Goal: Task Accomplishment & Management: Manage account settings

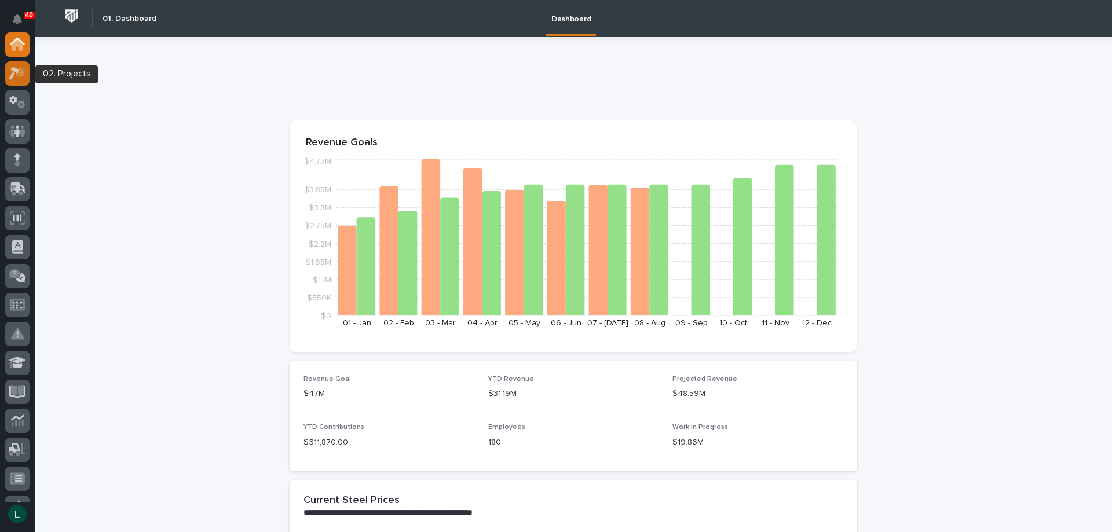
click at [12, 70] on icon at bounding box center [14, 73] width 10 height 13
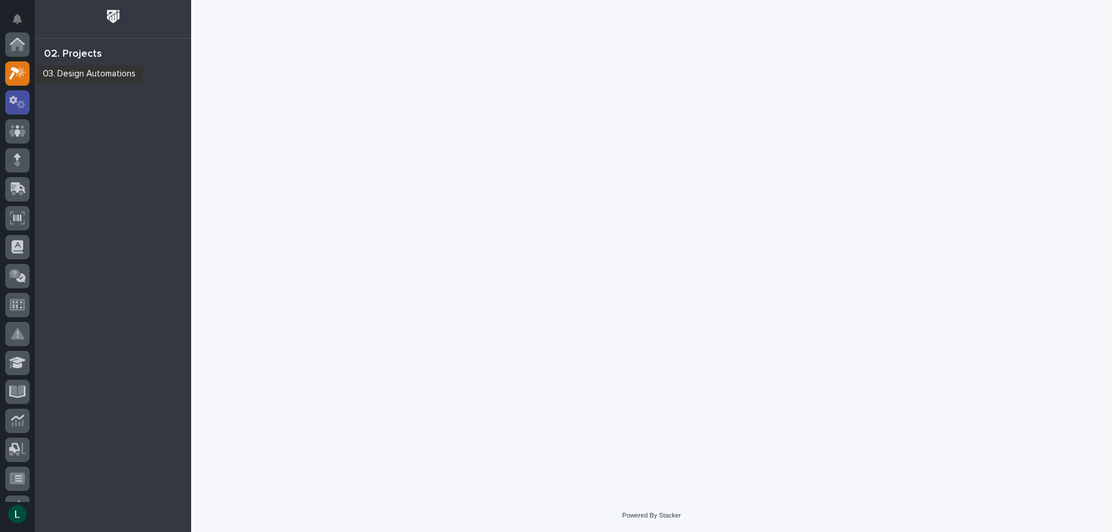
scroll to position [29, 0]
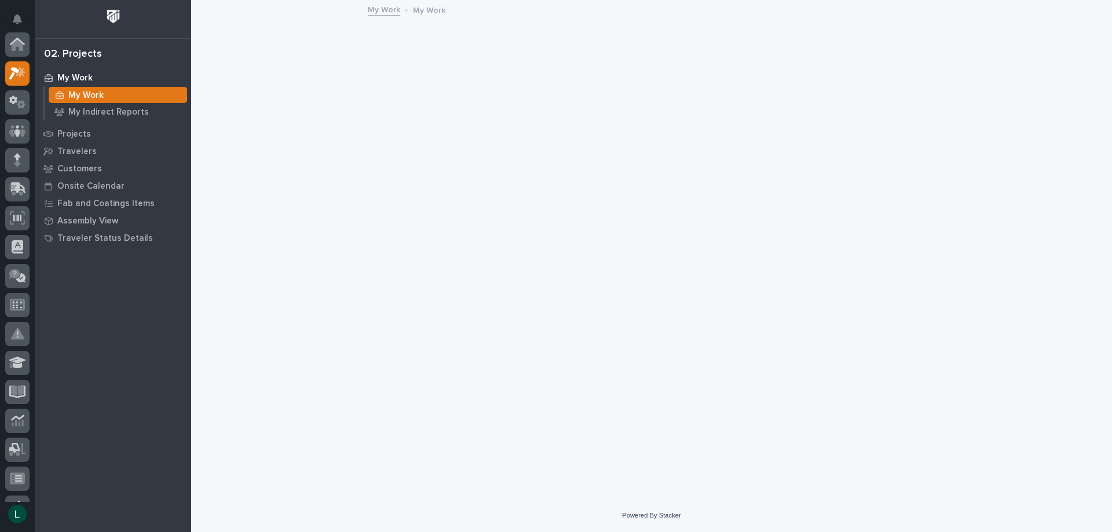
scroll to position [29, 0]
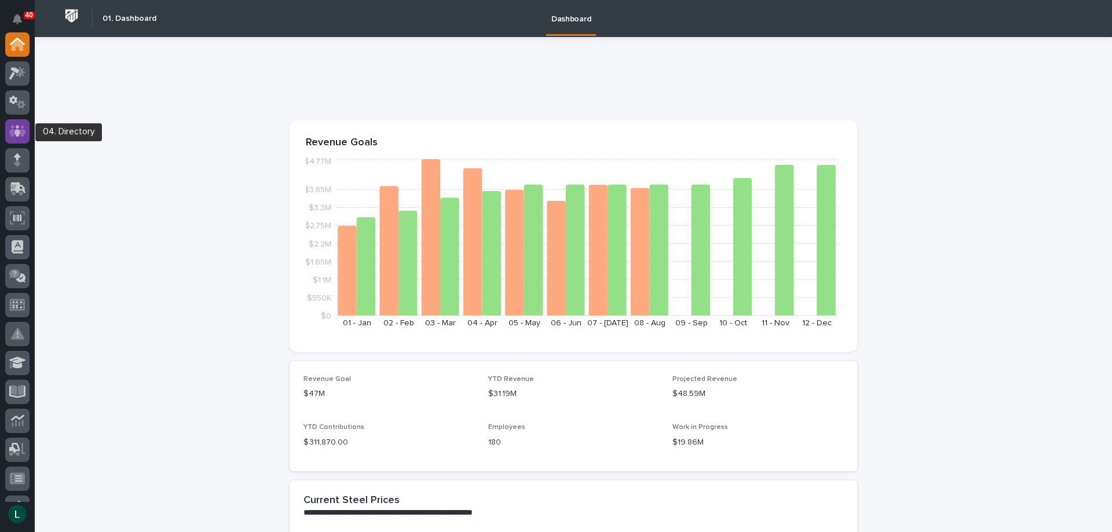
click at [17, 129] on icon at bounding box center [17, 131] width 17 height 13
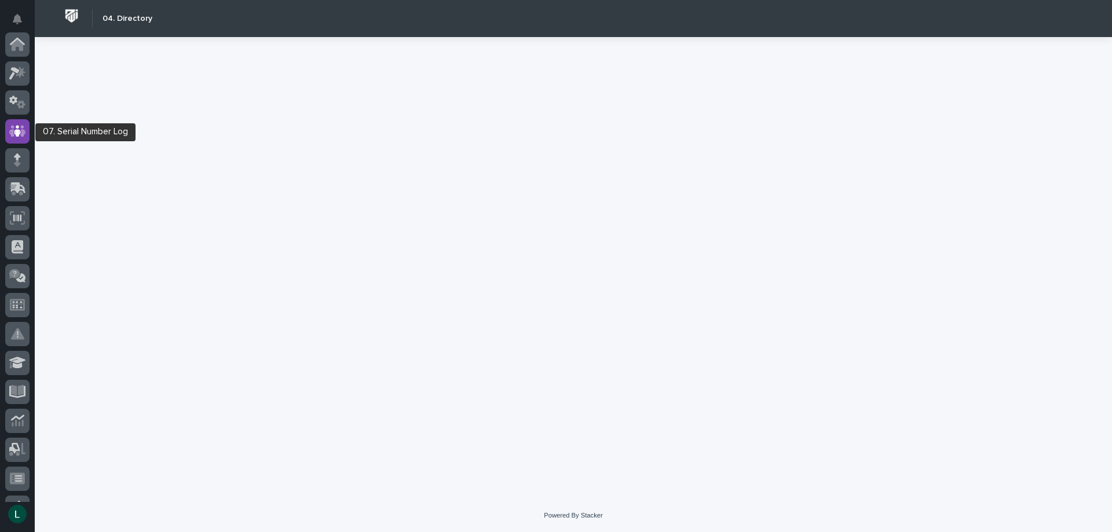
scroll to position [87, 0]
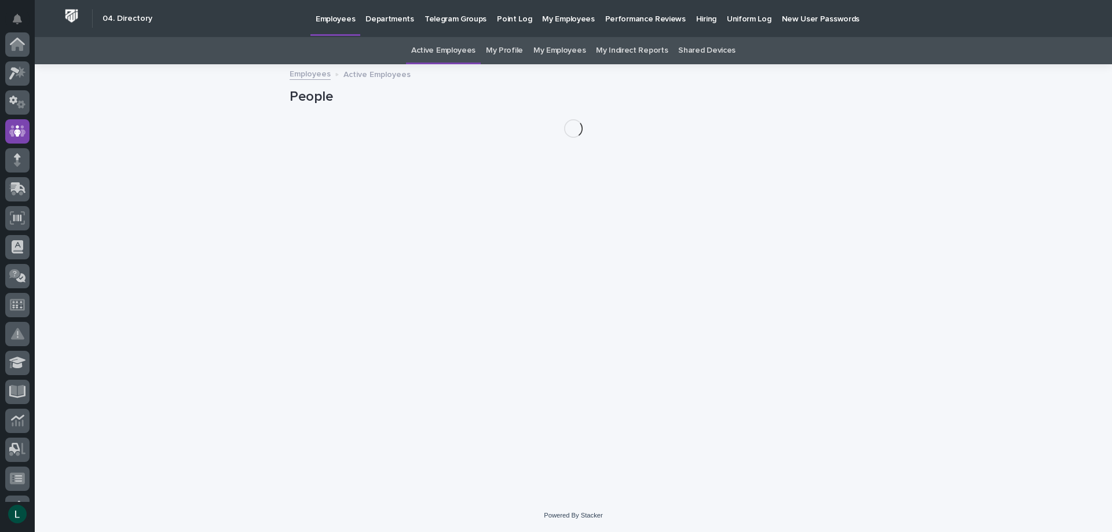
scroll to position [87, 0]
click at [696, 18] on p "Hiring" at bounding box center [706, 12] width 20 height 24
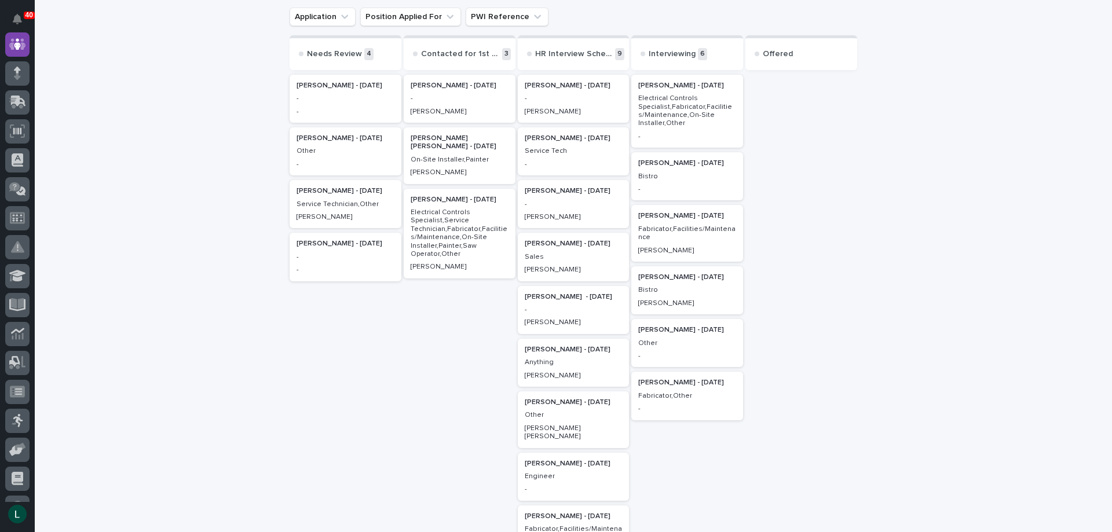
scroll to position [116, 0]
click at [654, 379] on p "[PERSON_NAME] - [DATE]" at bounding box center [687, 380] width 98 height 8
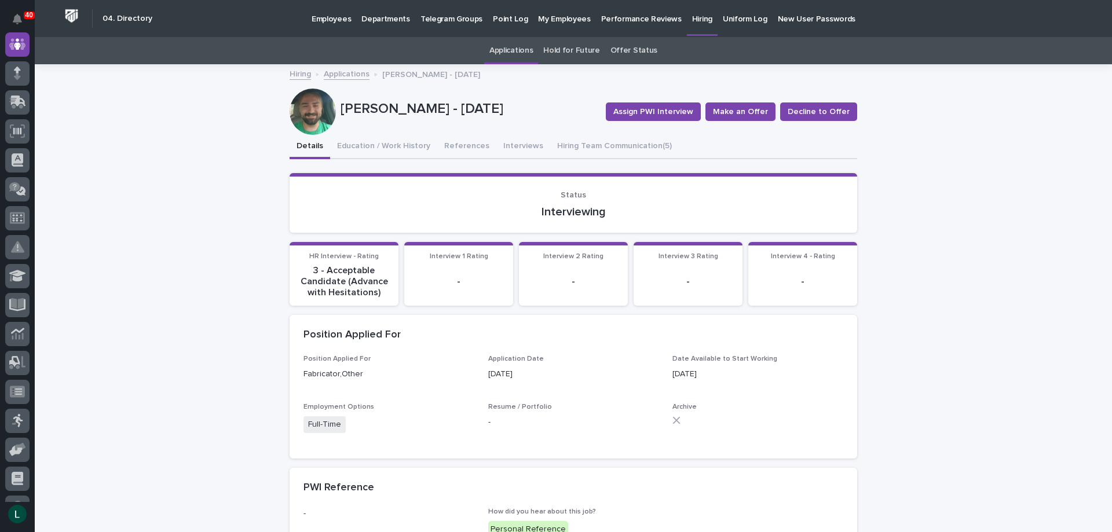
click at [459, 272] on div "-" at bounding box center [458, 282] width 95 height 34
click at [442, 269] on div "-" at bounding box center [458, 282] width 95 height 34
click at [550, 281] on p "-" at bounding box center [573, 281] width 95 height 11
click at [570, 264] on div "Interview 2 Rating -" at bounding box center [573, 276] width 95 height 46
click at [668, 265] on div "-" at bounding box center [688, 282] width 95 height 34
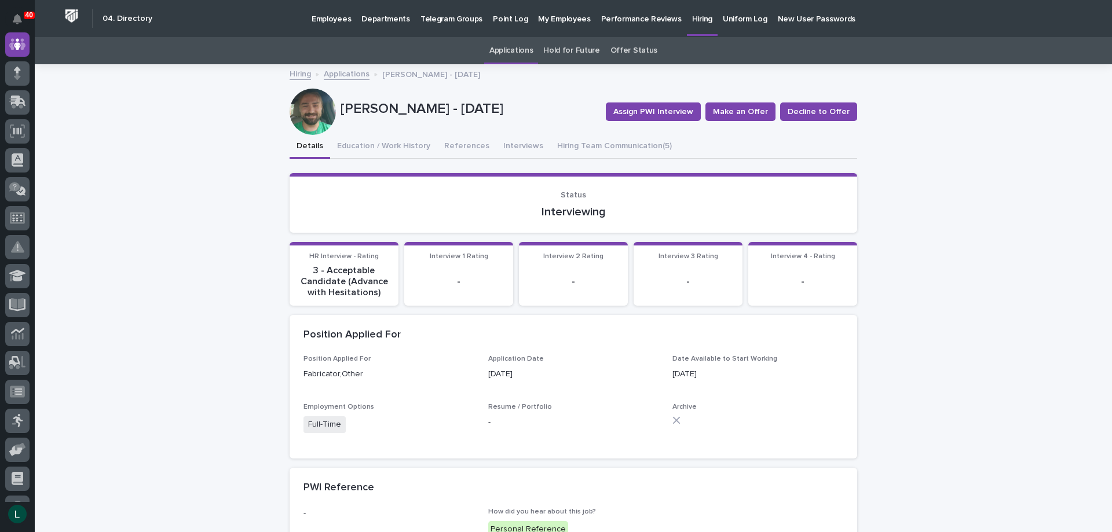
click at [583, 265] on div "-" at bounding box center [573, 282] width 95 height 34
click at [676, 266] on div "-" at bounding box center [688, 282] width 95 height 34
click at [470, 244] on section "Interview 1 Rating -" at bounding box center [458, 274] width 109 height 64
click at [448, 258] on span "Interview 1 Rating" at bounding box center [459, 256] width 58 height 7
click at [547, 257] on span "Interview 2 Rating" at bounding box center [573, 256] width 60 height 7
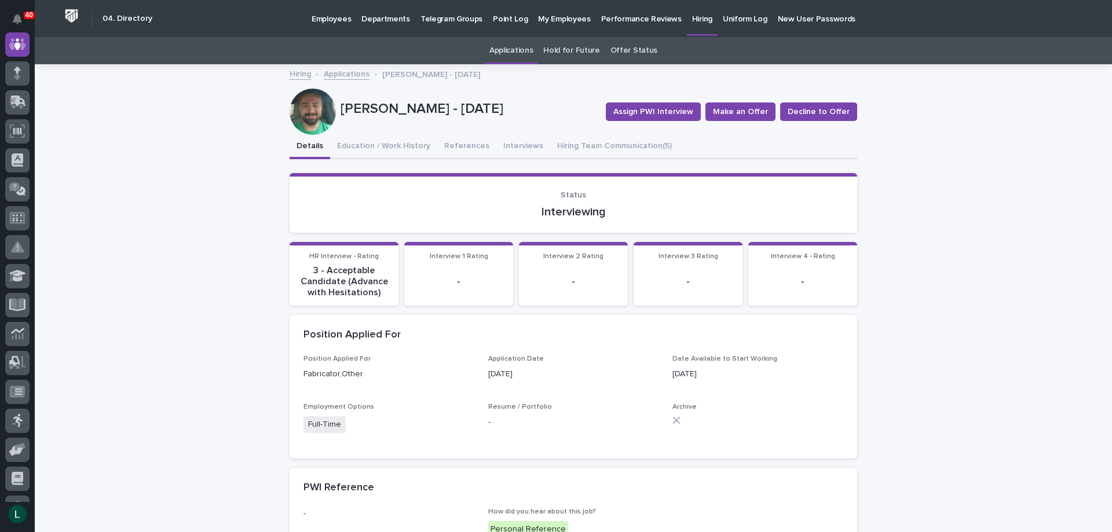
click at [668, 254] on span "Interview 3 Rating" at bounding box center [689, 256] width 60 height 7
click at [793, 258] on span "Interview 4 - Rating" at bounding box center [803, 256] width 64 height 7
click at [553, 217] on p "Interviewing" at bounding box center [573, 212] width 540 height 14
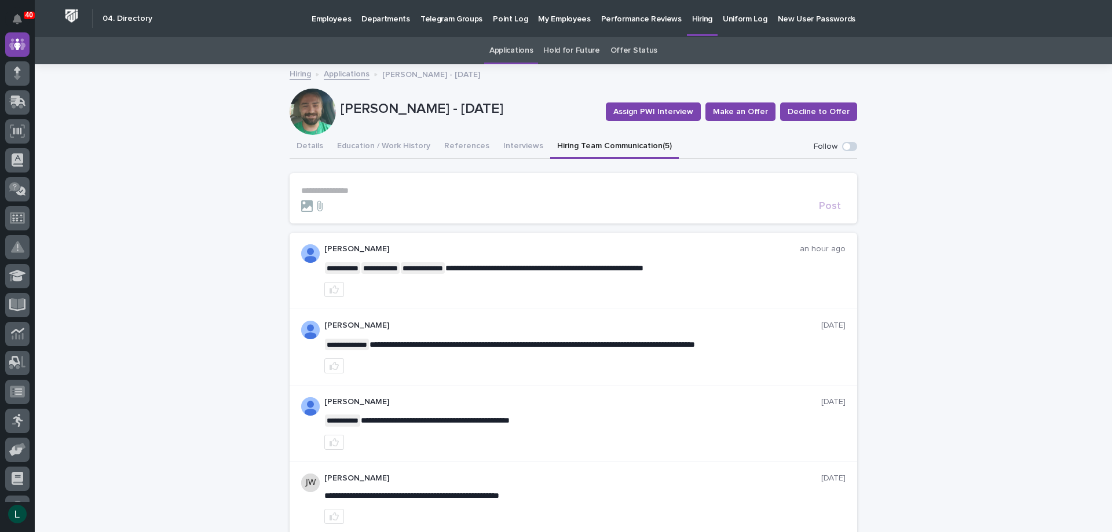
click at [604, 145] on button "Hiring Team Communication (5)" at bounding box center [614, 147] width 129 height 24
click at [306, 251] on img at bounding box center [310, 253] width 19 height 19
click at [501, 144] on button "Interviews" at bounding box center [523, 147] width 54 height 24
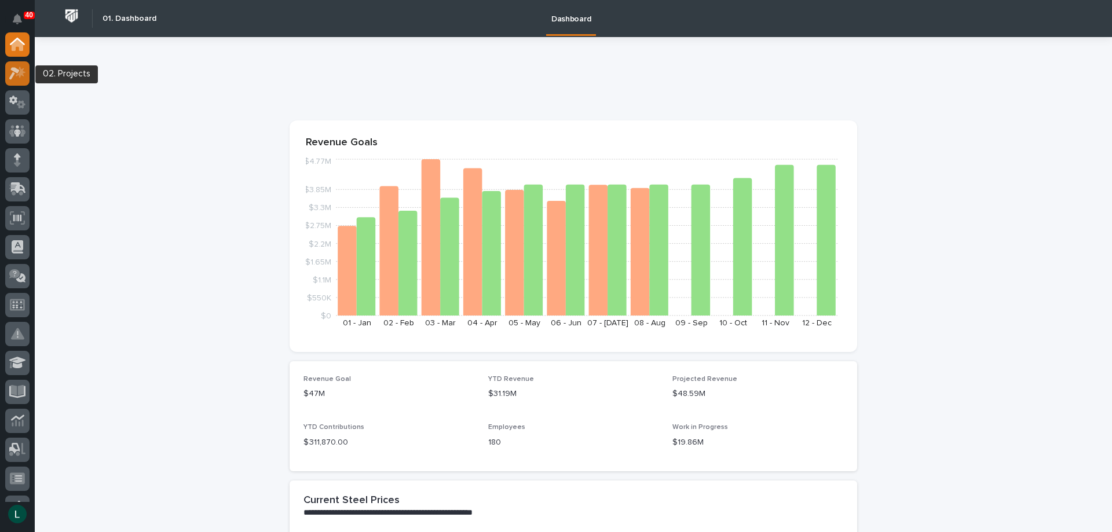
click at [14, 70] on icon at bounding box center [14, 73] width 10 height 13
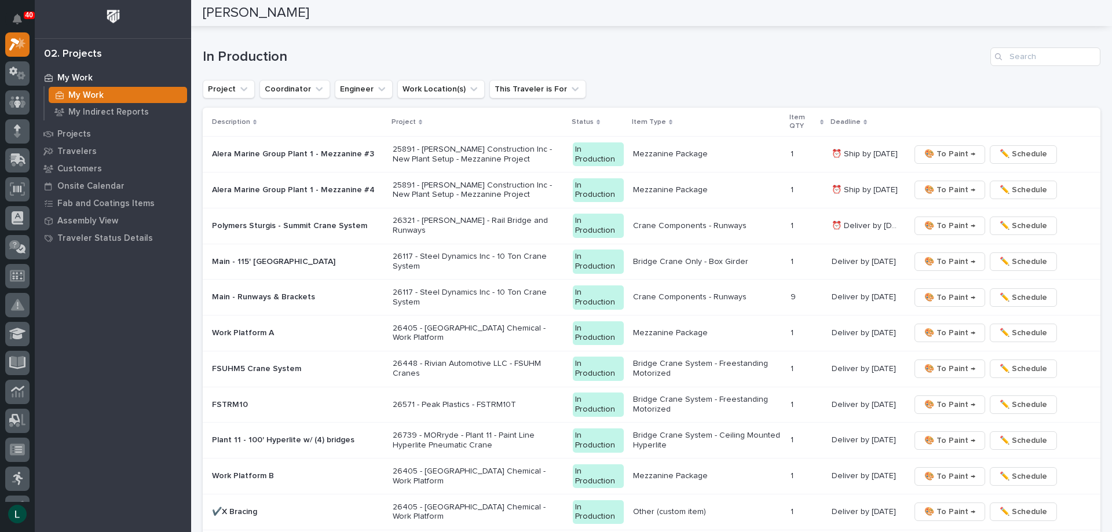
scroll to position [1158, 0]
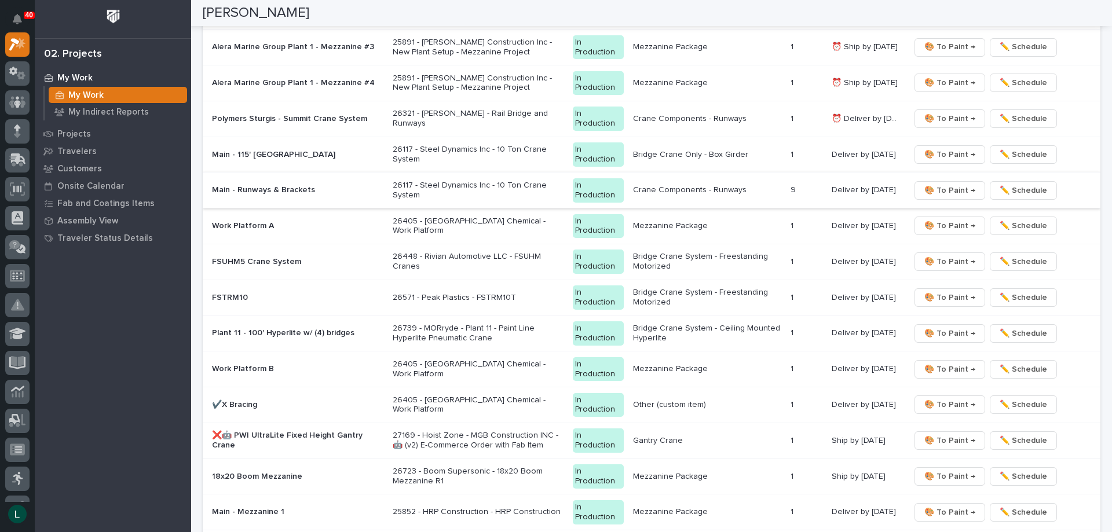
click at [939, 191] on span "🎨 To Paint →" at bounding box center [949, 191] width 51 height 14
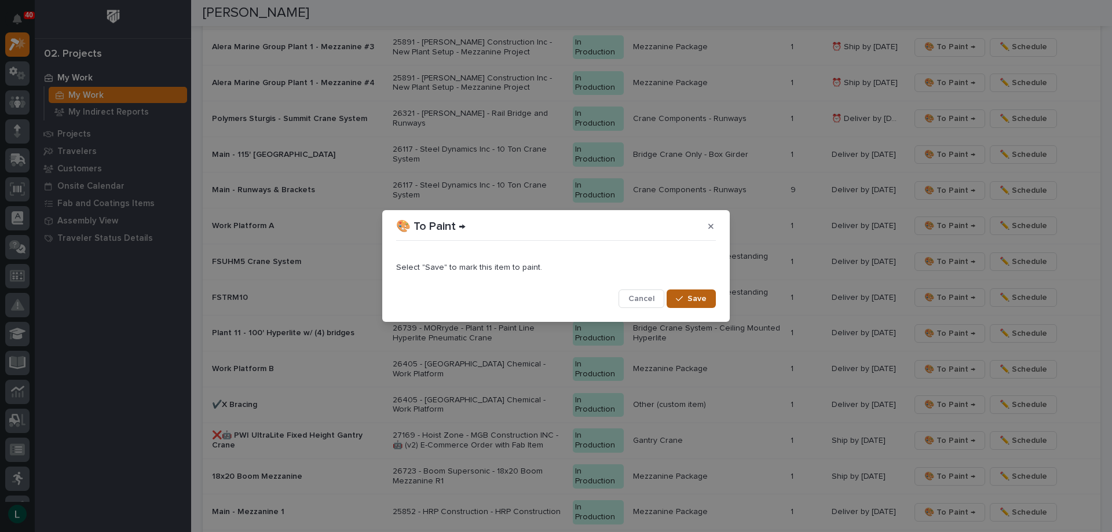
click at [688, 294] on button "Save" at bounding box center [691, 299] width 49 height 19
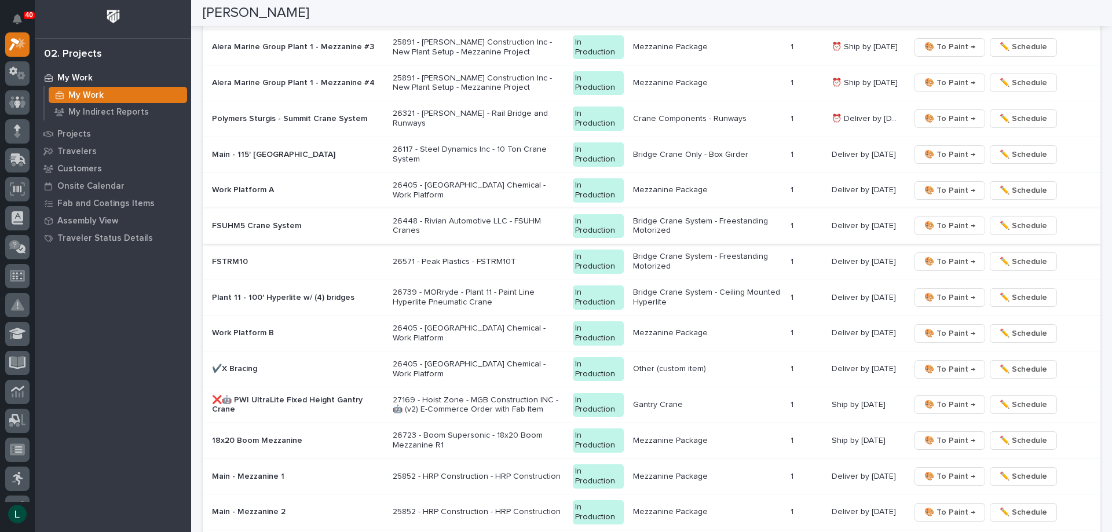
scroll to position [1140, 0]
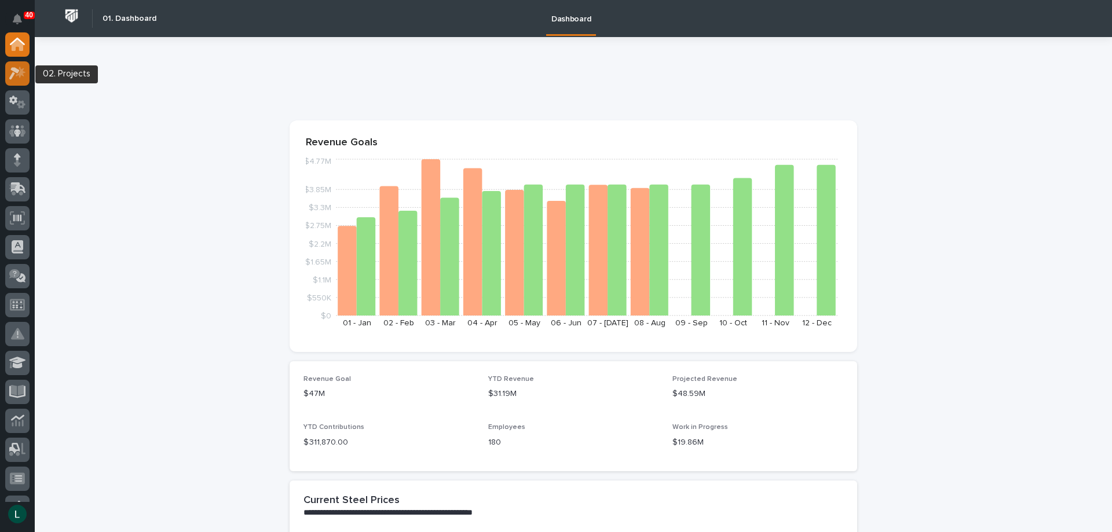
click at [14, 68] on icon at bounding box center [14, 73] width 10 height 13
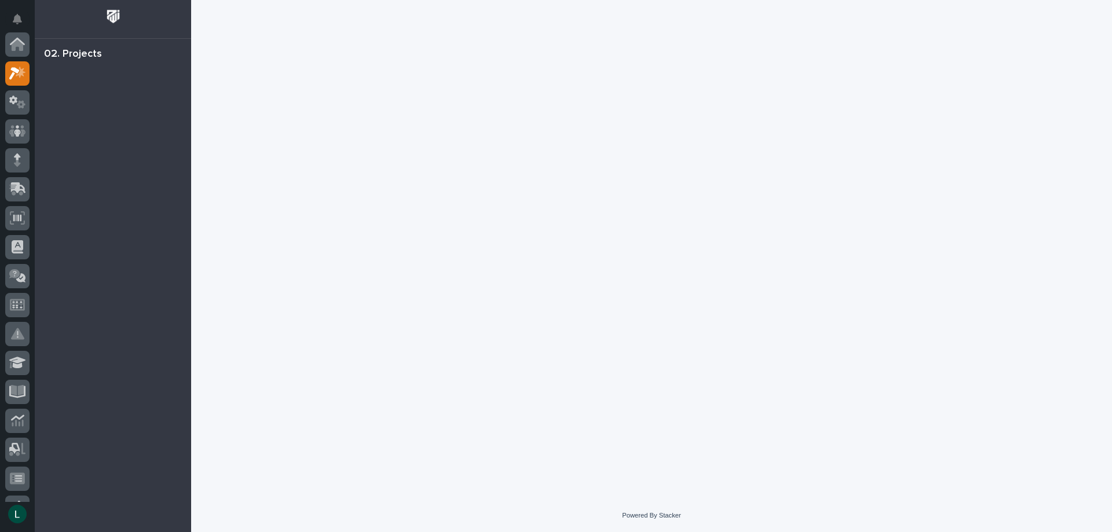
scroll to position [29, 0]
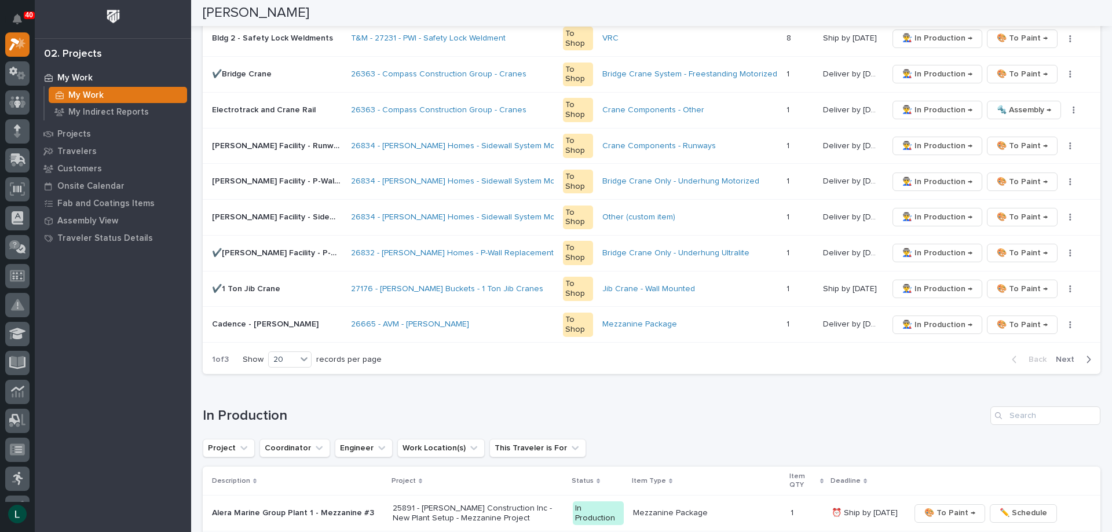
scroll to position [695, 0]
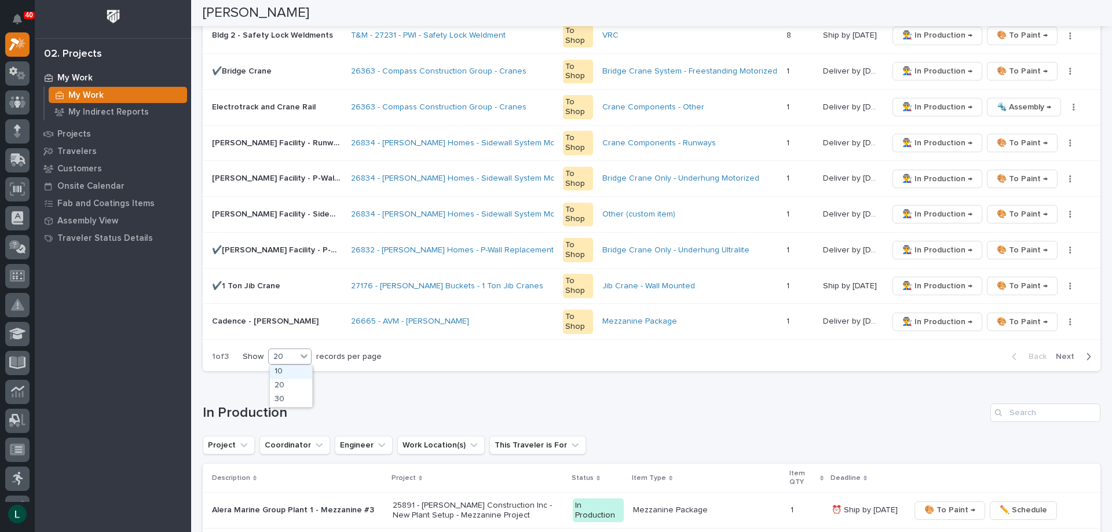
click at [284, 353] on div "20" at bounding box center [283, 357] width 28 height 12
click at [285, 397] on div "30" at bounding box center [291, 400] width 42 height 14
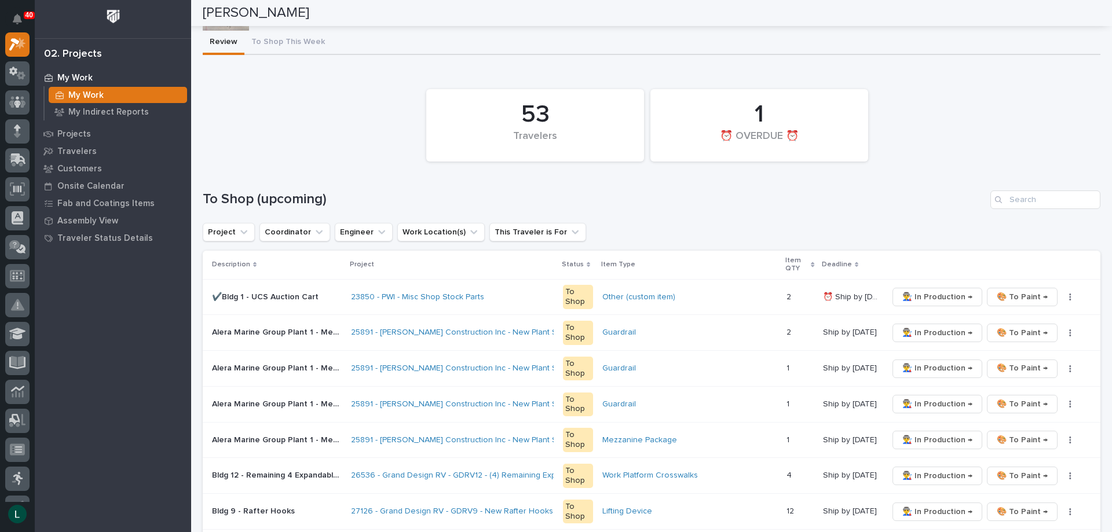
scroll to position [0, 0]
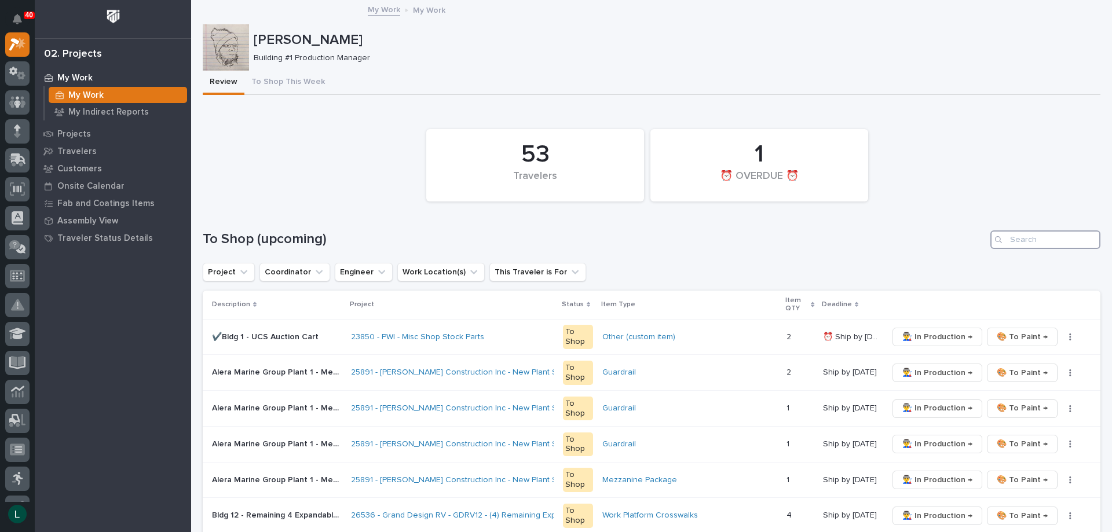
click at [1032, 240] on input "Search" at bounding box center [1045, 240] width 110 height 19
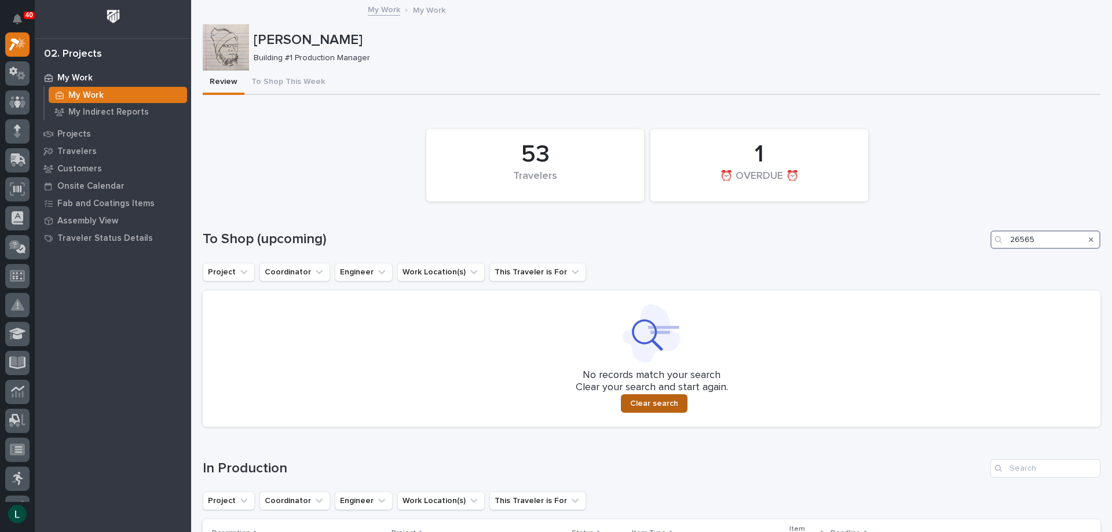
type input "26565"
click at [646, 403] on span "Clear search" at bounding box center [654, 403] width 48 height 10
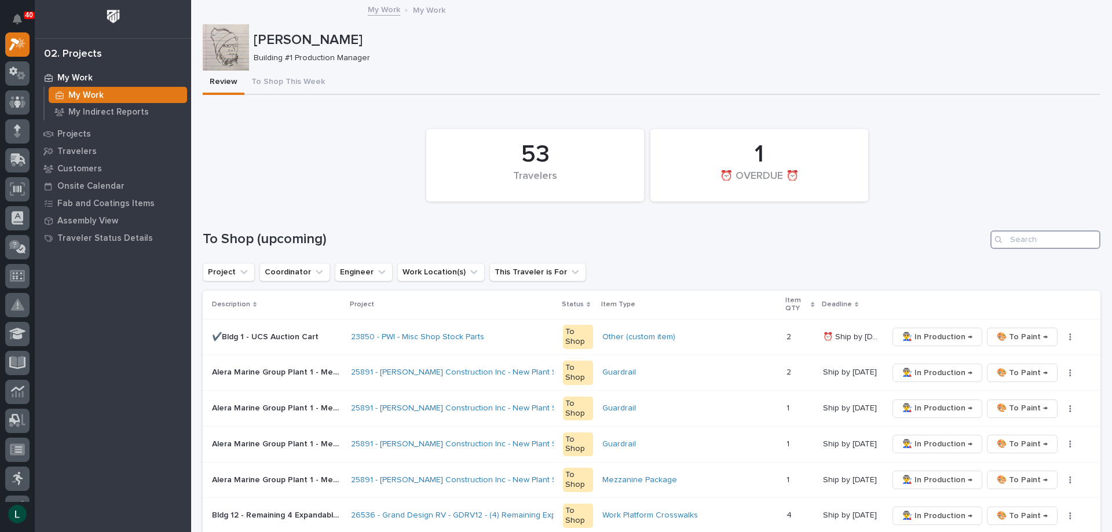
click at [1007, 241] on input "Search" at bounding box center [1045, 240] width 110 height 19
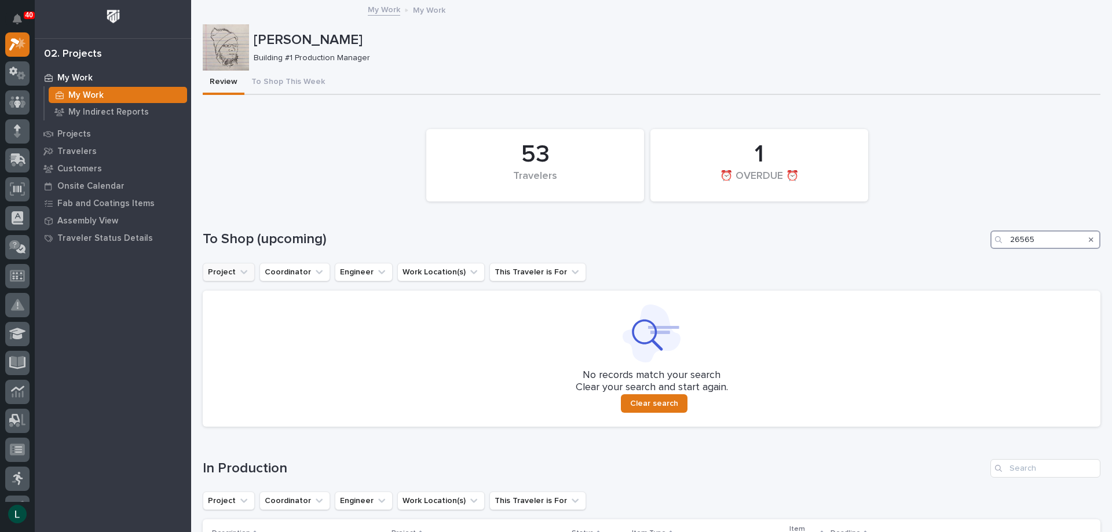
type input "26565"
click at [226, 272] on button "Project" at bounding box center [229, 272] width 52 height 19
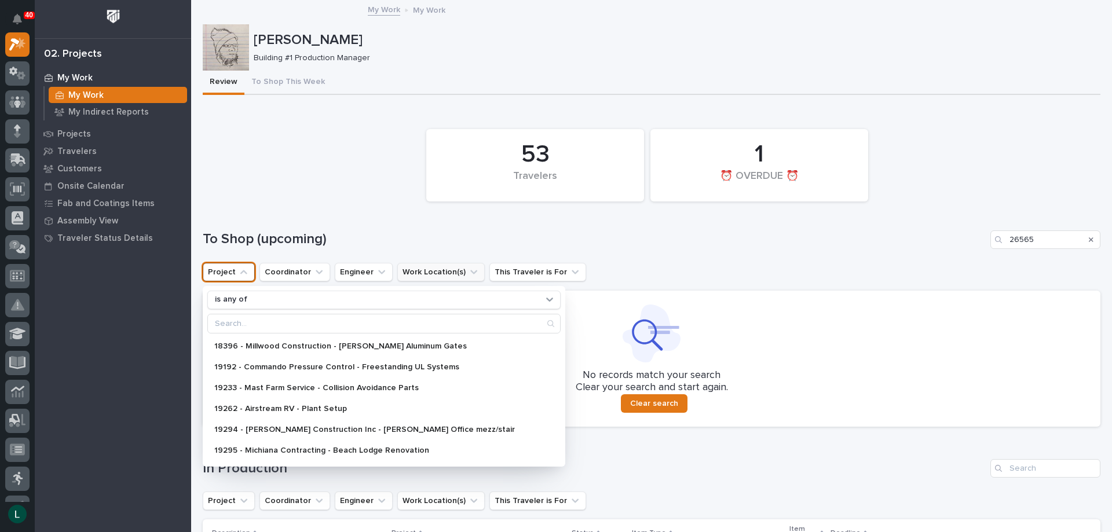
click at [407, 275] on button "Work Location(s)" at bounding box center [440, 272] width 87 height 19
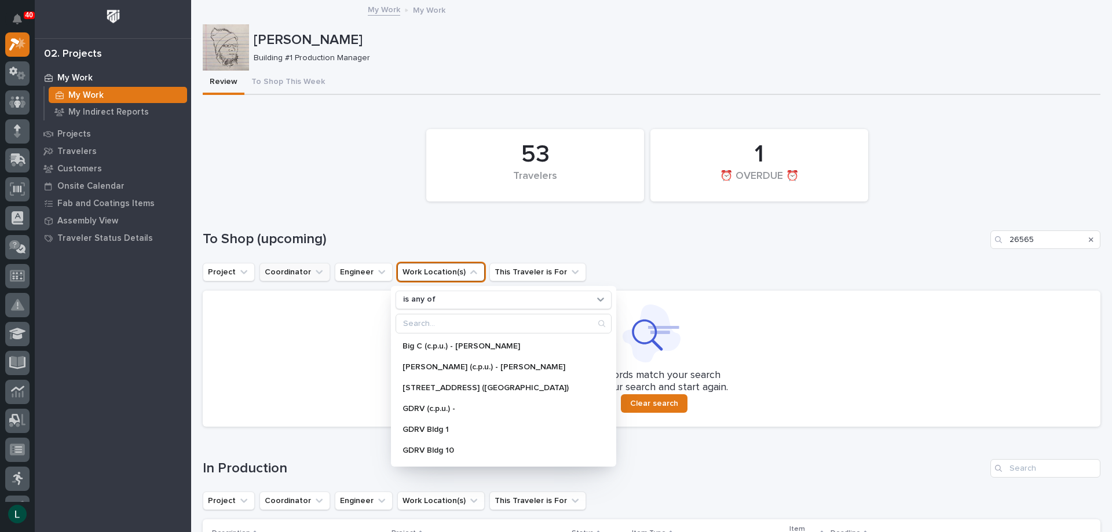
click at [281, 269] on button "Coordinator" at bounding box center [294, 272] width 71 height 19
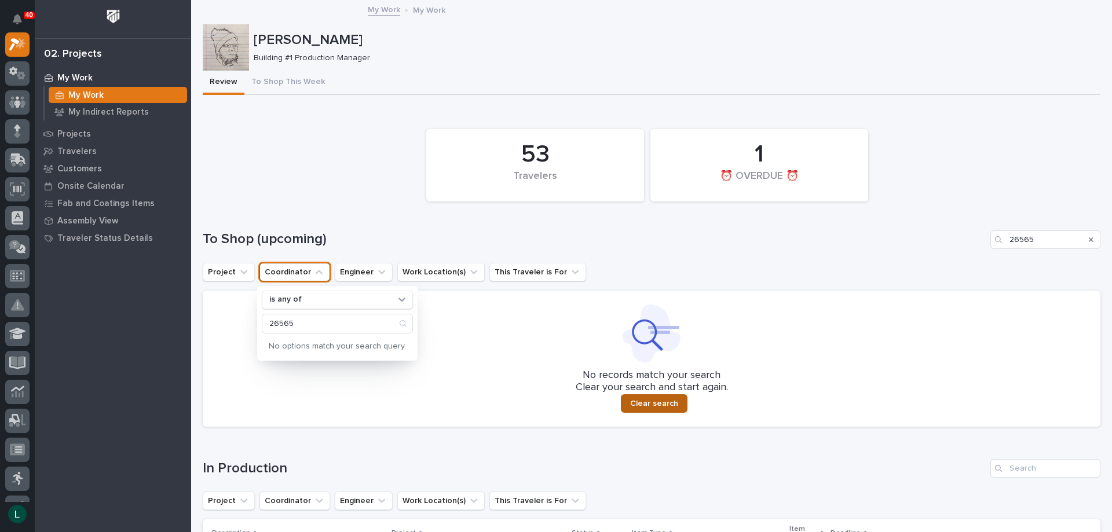
type input "26565"
drag, startPoint x: 648, startPoint y: 401, endPoint x: 1106, endPoint y: 482, distance: 464.8
click at [649, 400] on span "Clear search" at bounding box center [654, 403] width 48 height 10
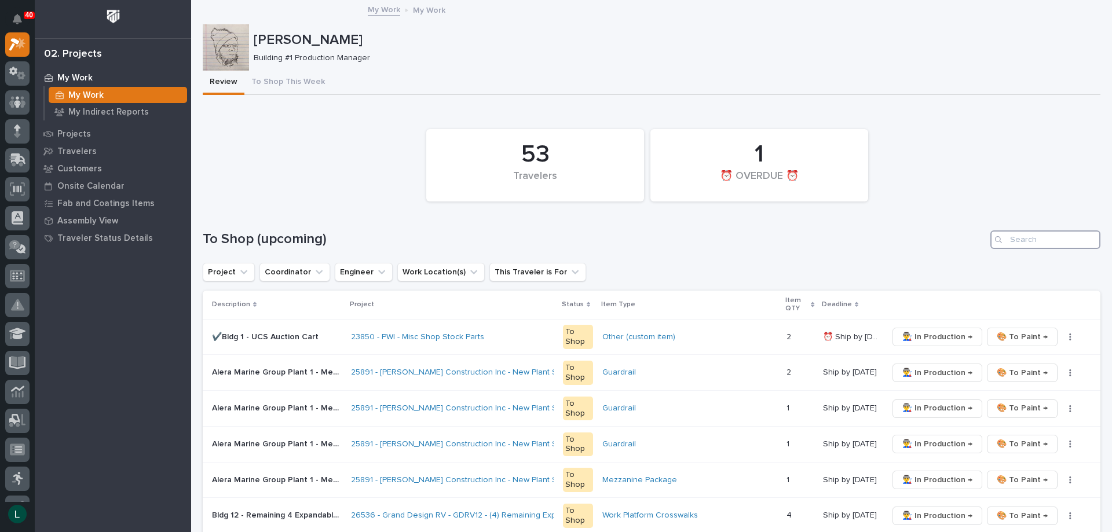
click at [1029, 240] on input "Search" at bounding box center [1045, 240] width 110 height 19
click at [295, 273] on button "Coordinator" at bounding box center [294, 272] width 71 height 19
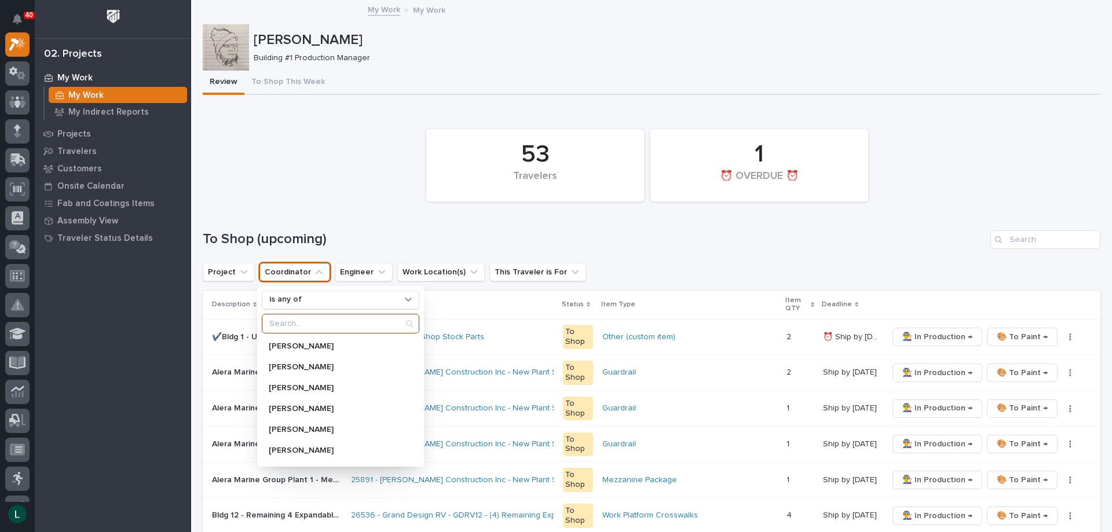
click at [328, 319] on input "Search" at bounding box center [340, 323] width 156 height 19
click at [335, 323] on input "Search" at bounding box center [340, 323] width 156 height 19
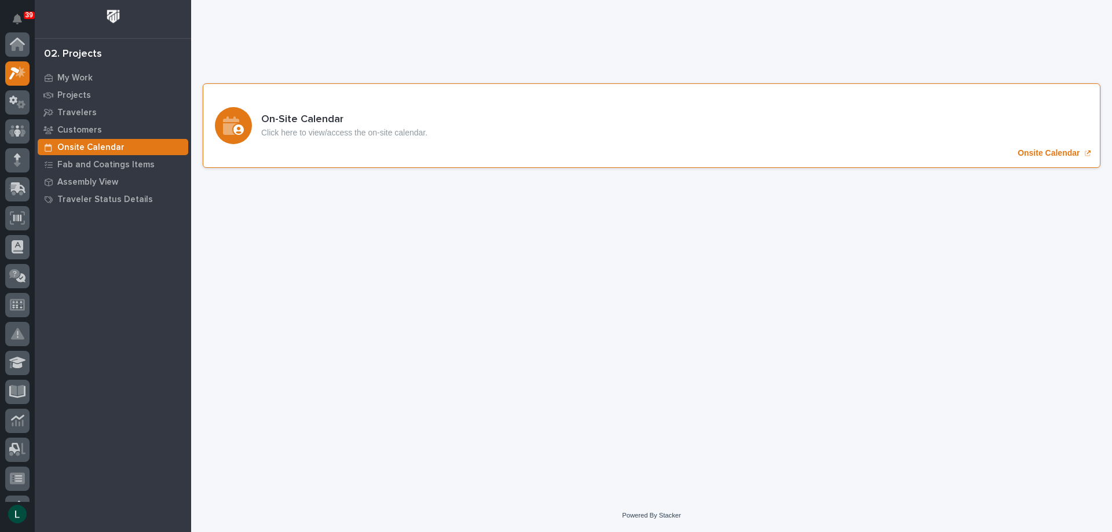
scroll to position [29, 0]
click at [241, 125] on icon "Onsite Calendar" at bounding box center [233, 125] width 21 height 19
